Goal: Task Accomplishment & Management: Manage account settings

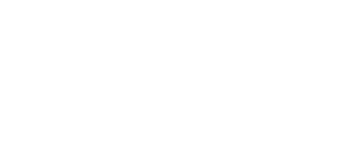
click at [140, 0] on html at bounding box center [180, 0] width 361 height 0
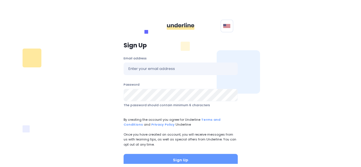
scroll to position [39, 0]
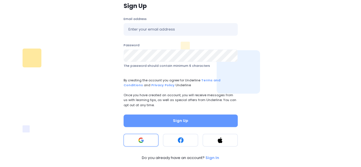
click at [144, 140] on button at bounding box center [140, 140] width 35 height 13
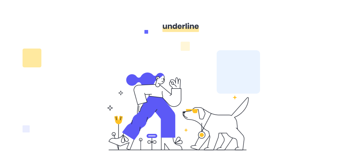
scroll to position [48, 0]
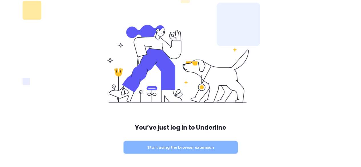
click at [181, 149] on button "Start using the browser extension" at bounding box center [180, 147] width 114 height 13
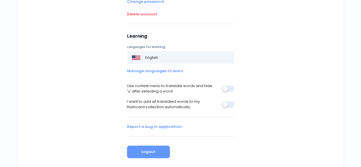
scroll to position [122, 0]
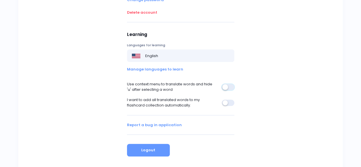
click at [227, 87] on button "button" at bounding box center [227, 87] width 13 height 6
click at [229, 86] on button "button" at bounding box center [227, 87] width 13 height 6
